Goal: Task Accomplishment & Management: Use online tool/utility

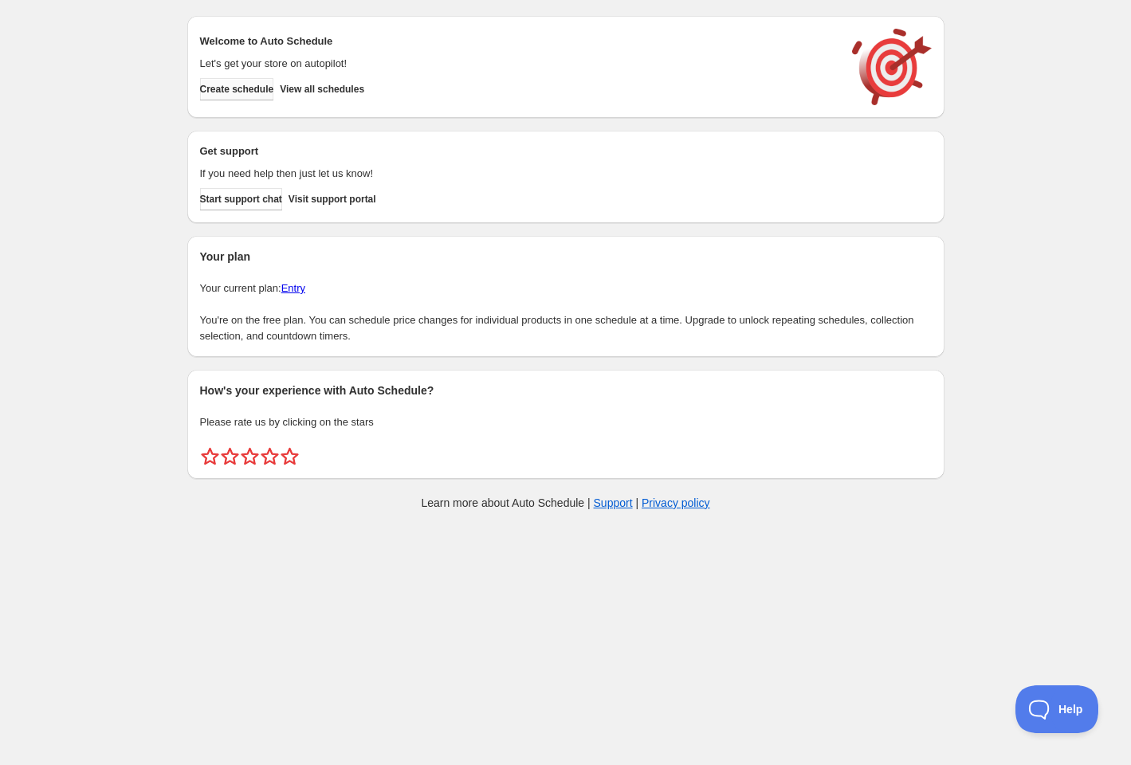
click at [233, 93] on span "Create schedule" at bounding box center [237, 89] width 74 height 13
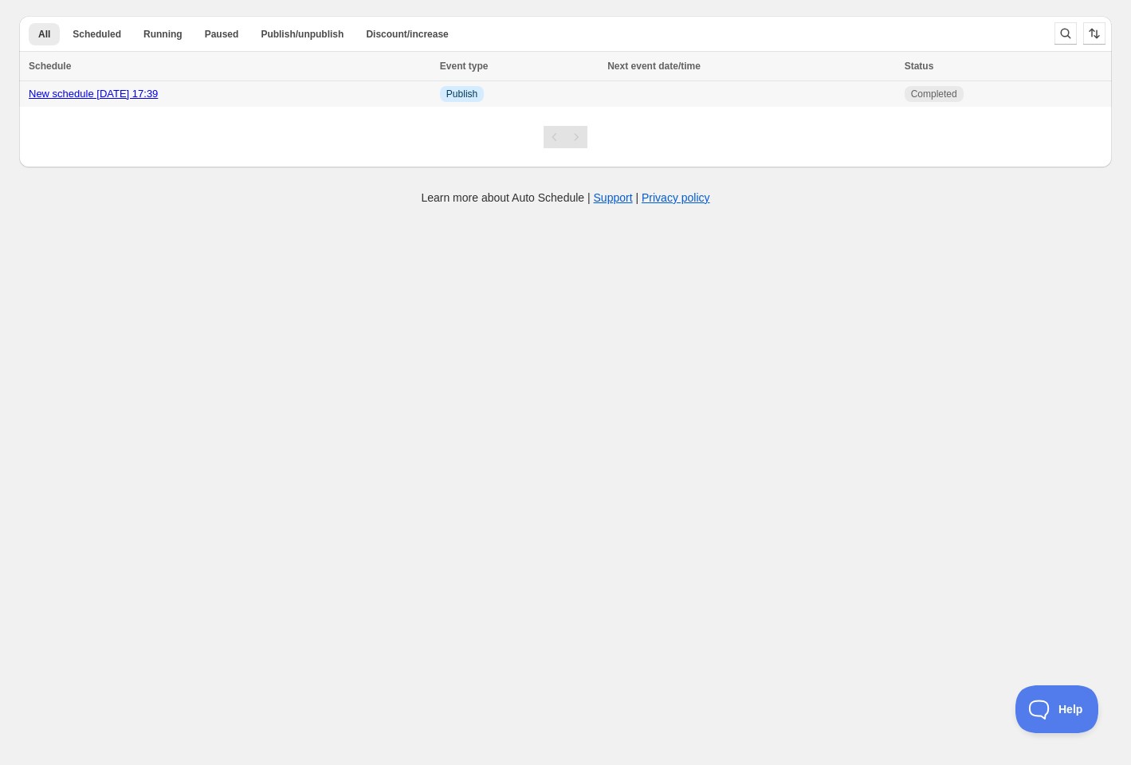
click at [147, 95] on link "New schedule [DATE] 17:39" at bounding box center [93, 94] width 129 height 12
